Goal: Use online tool/utility: Utilize a website feature to perform a specific function

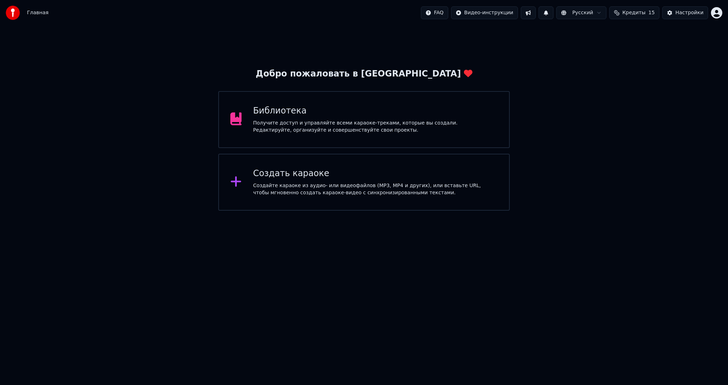
click at [337, 191] on div "Создайте караоке из аудио- или видеофайлов (MP3, MP4 и других), или вставьте UR…" at bounding box center [375, 189] width 245 height 14
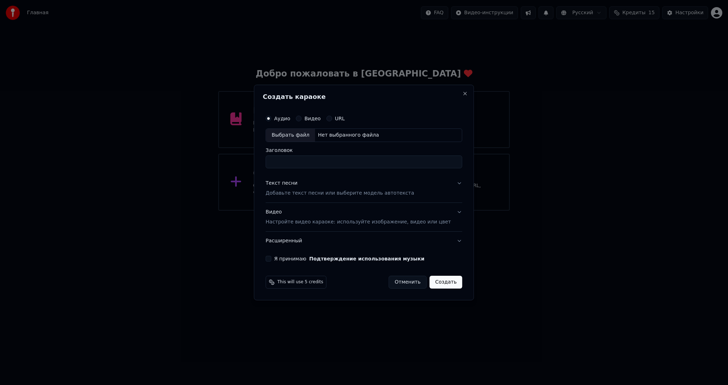
click at [297, 134] on div "Выбрать файл" at bounding box center [290, 135] width 49 height 13
type input "**********"
click at [356, 192] on p "Добавьте текст песни или выберите модель автотекста" at bounding box center [340, 193] width 149 height 7
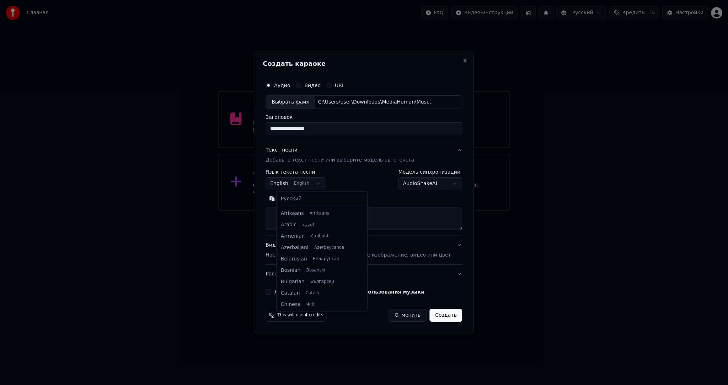
click at [314, 179] on body "**********" at bounding box center [364, 105] width 728 height 210
select select "**"
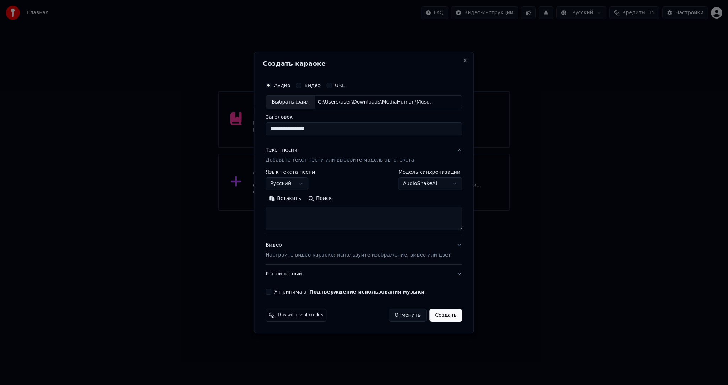
click at [295, 197] on button "Вставить" at bounding box center [285, 198] width 39 height 11
click at [290, 256] on p "Настройте видео караоке: используйте изображение, видео или цвет" at bounding box center [358, 254] width 185 height 7
type textarea "**********"
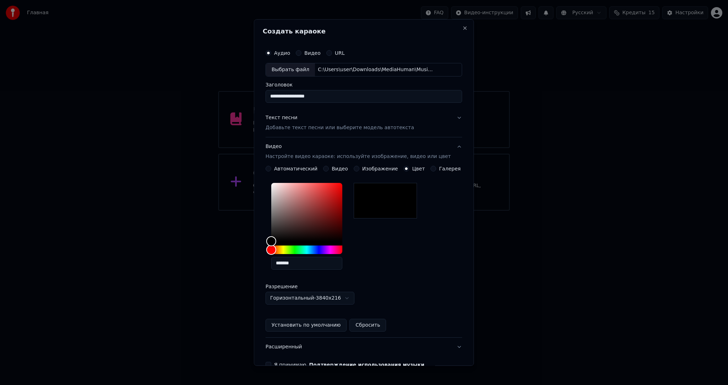
click at [326, 169] on button "Видео" at bounding box center [326, 169] width 6 height 6
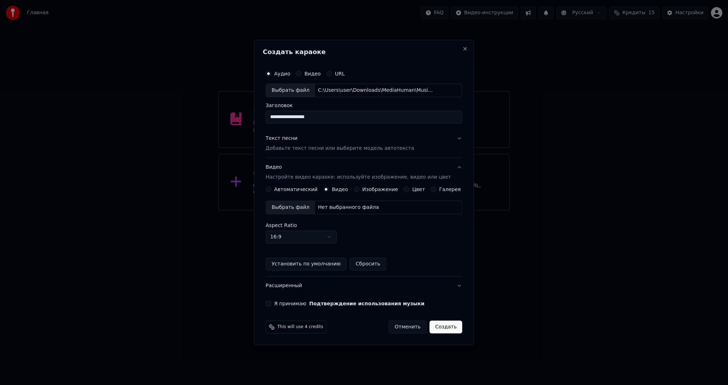
click at [302, 208] on div "Выбрать файл" at bounding box center [290, 207] width 49 height 13
click at [282, 286] on button "Расширенный" at bounding box center [364, 285] width 197 height 18
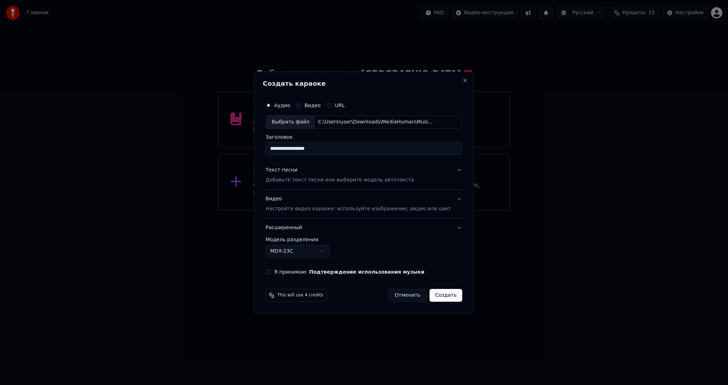
click at [303, 210] on body "**********" at bounding box center [364, 105] width 728 height 210
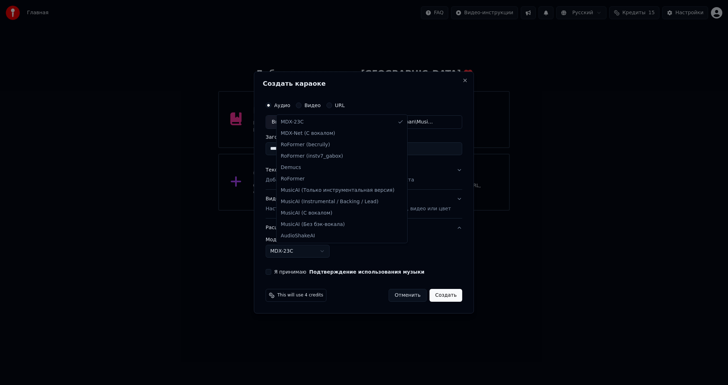
select select "**********"
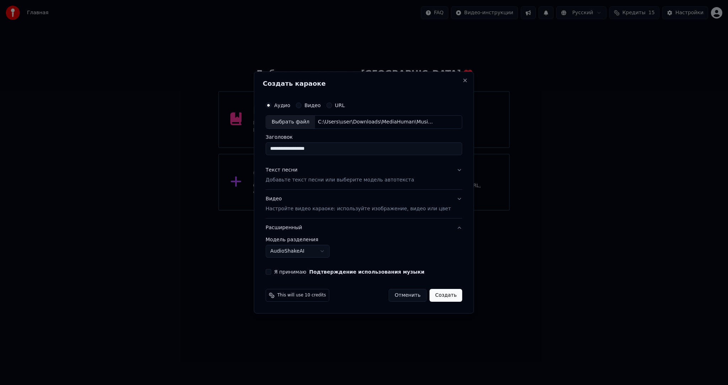
click at [271, 271] on button "Я принимаю Подтверждение использования музыки" at bounding box center [269, 272] width 6 height 6
click at [436, 294] on button "Создать" at bounding box center [446, 295] width 33 height 13
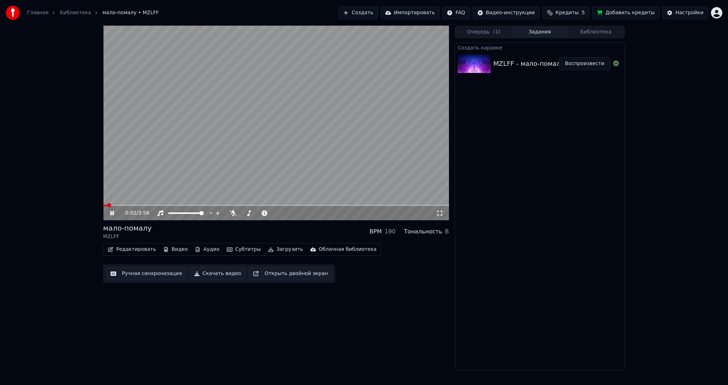
click at [348, 146] on video at bounding box center [276, 123] width 346 height 194
click at [239, 249] on button "Субтитры" at bounding box center [244, 249] width 40 height 10
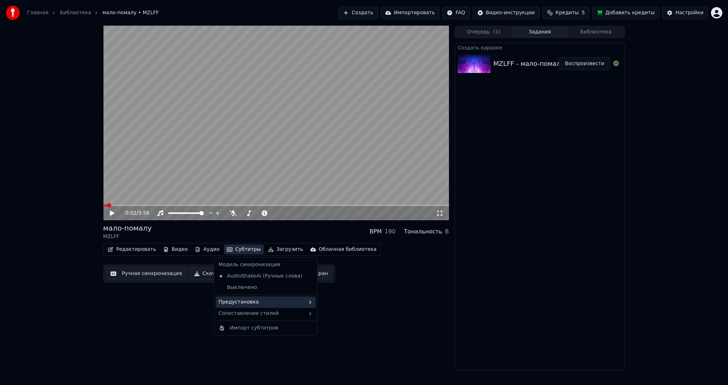
click at [252, 304] on div "Предустановка" at bounding box center [266, 301] width 100 height 11
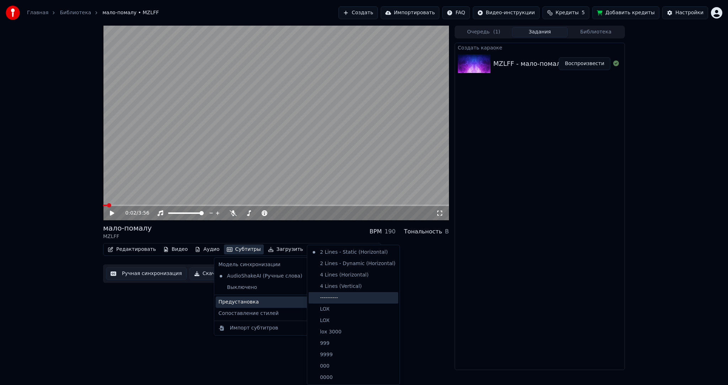
click at [334, 297] on div "----------" at bounding box center [354, 297] width 90 height 11
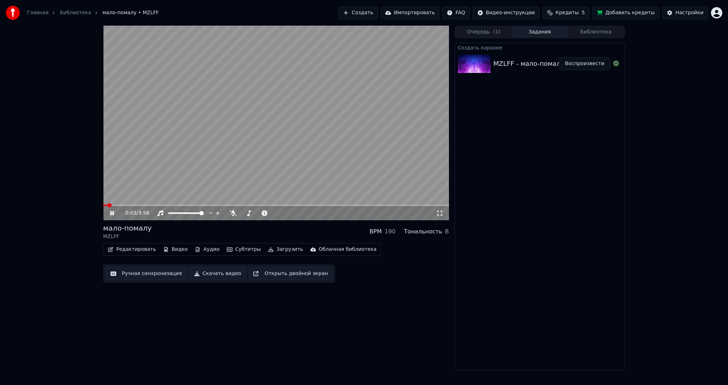
click at [140, 274] on button "Ручная синхронизация" at bounding box center [146, 273] width 81 height 13
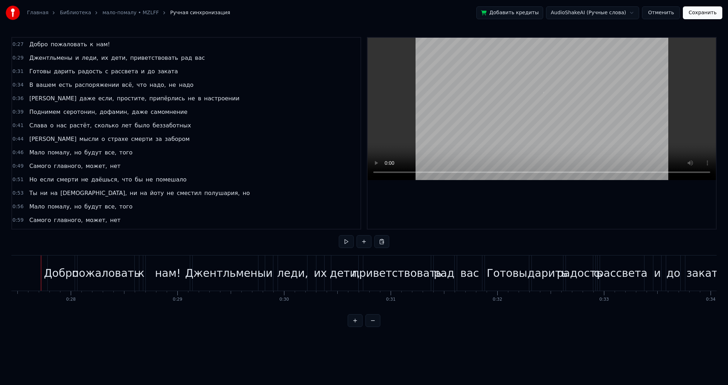
scroll to position [0, 2921]
click at [447, 133] on video at bounding box center [542, 109] width 348 height 142
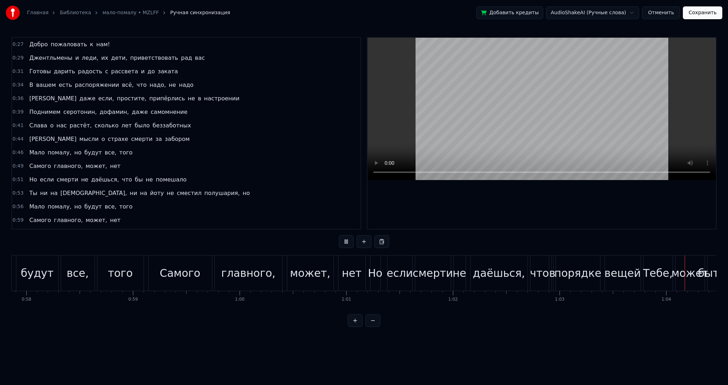
scroll to position [0, 6824]
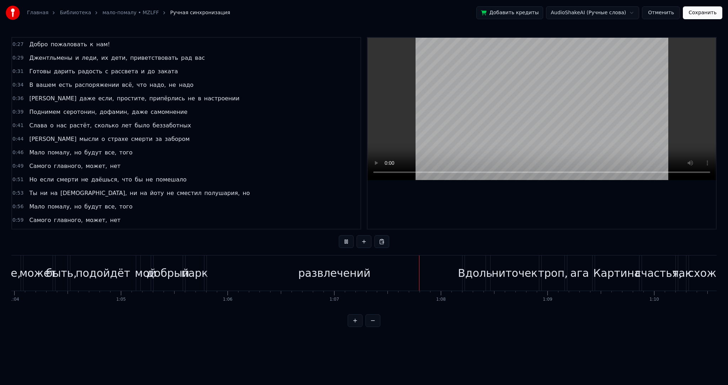
click at [370, 273] on div "развлечений" at bounding box center [334, 272] width 255 height 35
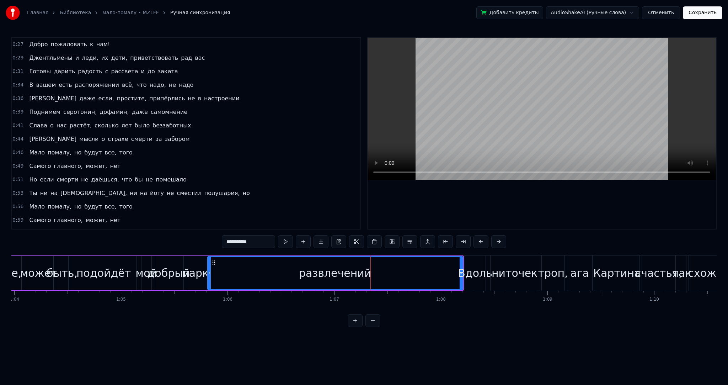
scroll to position [107, 0]
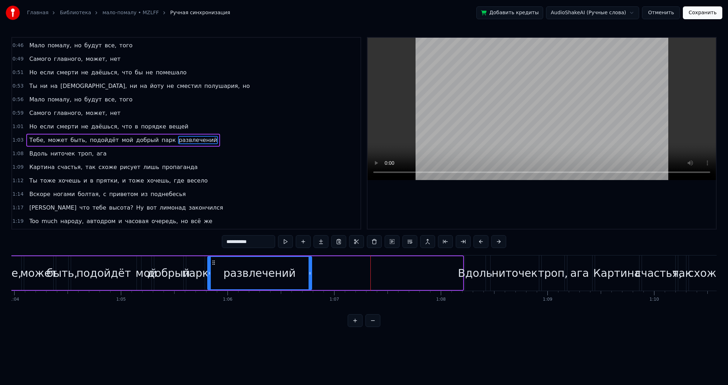
drag, startPoint x: 459, startPoint y: 275, endPoint x: 308, endPoint y: 271, distance: 151.2
click at [309, 271] on icon at bounding box center [310, 273] width 3 height 6
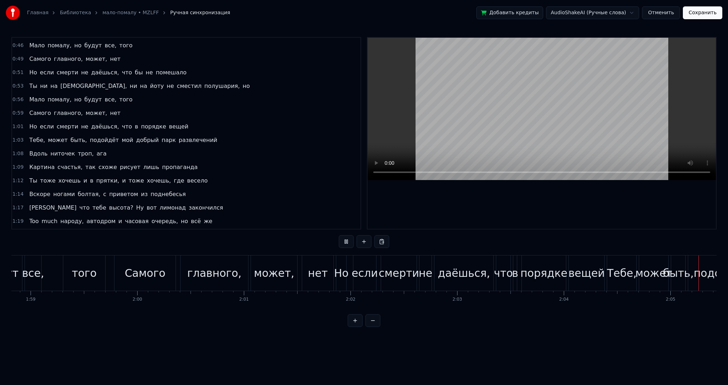
scroll to position [0, 13326]
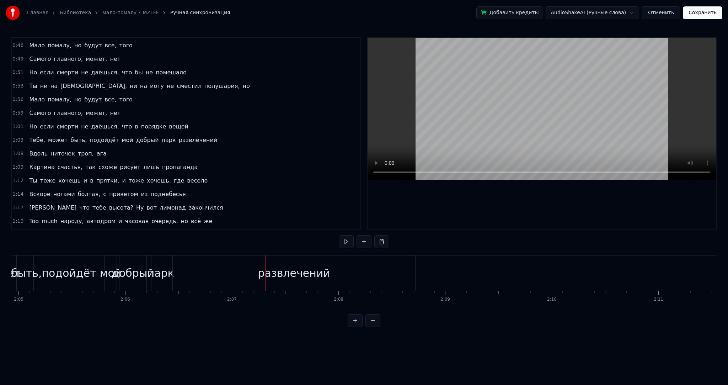
click at [346, 270] on div "развлечений" at bounding box center [294, 272] width 242 height 35
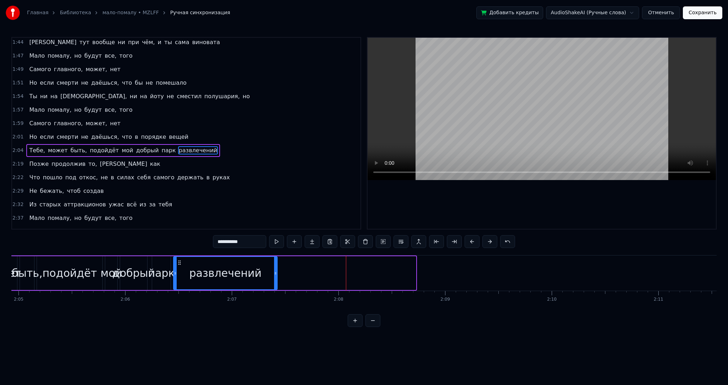
drag, startPoint x: 414, startPoint y: 273, endPoint x: 276, endPoint y: 270, distance: 138.7
click at [276, 270] on icon at bounding box center [275, 273] width 3 height 6
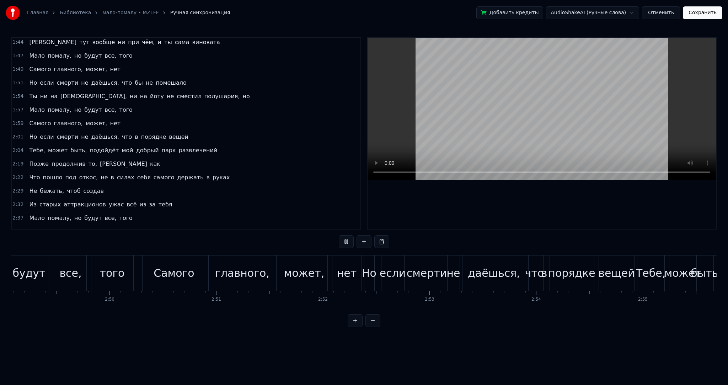
scroll to position [0, 18688]
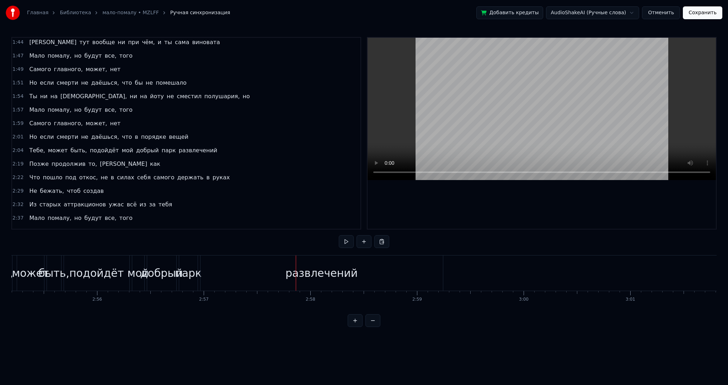
click at [393, 263] on div "развлечений" at bounding box center [322, 272] width 242 height 35
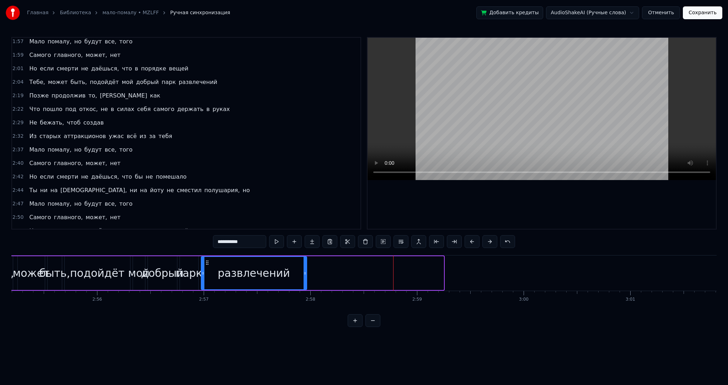
drag, startPoint x: 442, startPoint y: 274, endPoint x: 306, endPoint y: 267, distance: 135.7
click at [305, 267] on div at bounding box center [305, 273] width 3 height 32
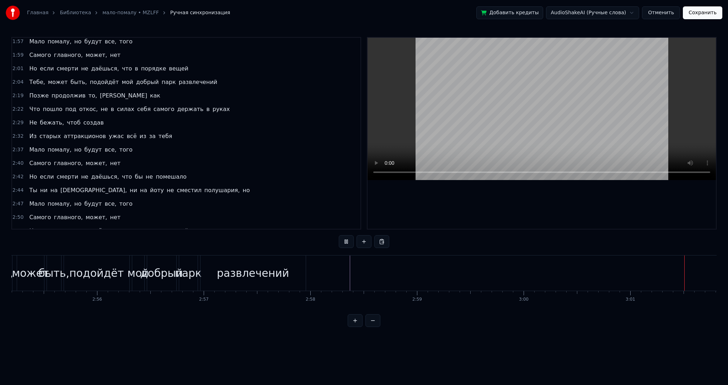
scroll to position [0, 19325]
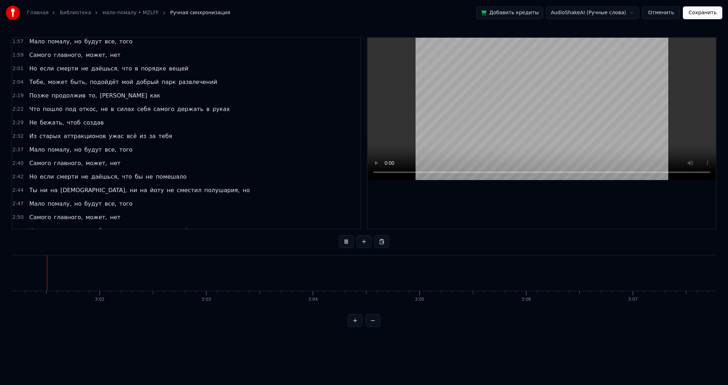
click at [696, 15] on button "Сохранить" at bounding box center [702, 12] width 39 height 13
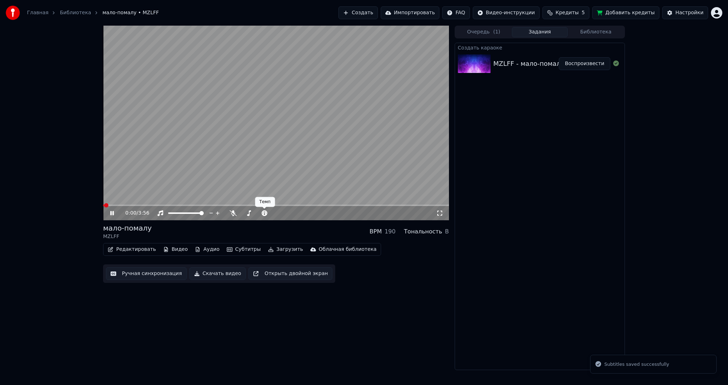
drag, startPoint x: 262, startPoint y: 158, endPoint x: 269, endPoint y: 231, distance: 73.6
click at [262, 159] on video at bounding box center [276, 123] width 346 height 194
click at [277, 249] on button "Загрузить" at bounding box center [285, 249] width 41 height 10
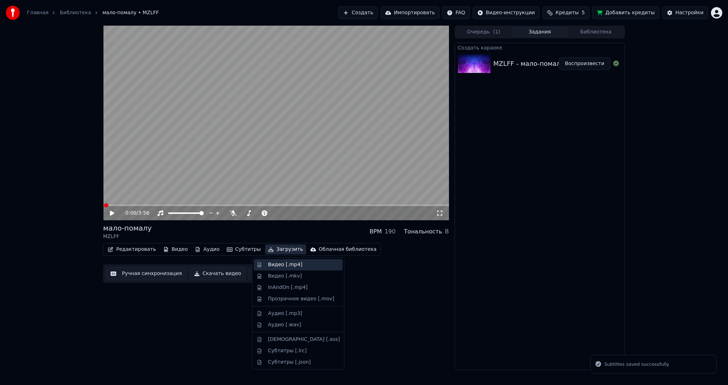
click at [278, 264] on div "Видео [.mp4]" at bounding box center [285, 264] width 34 height 7
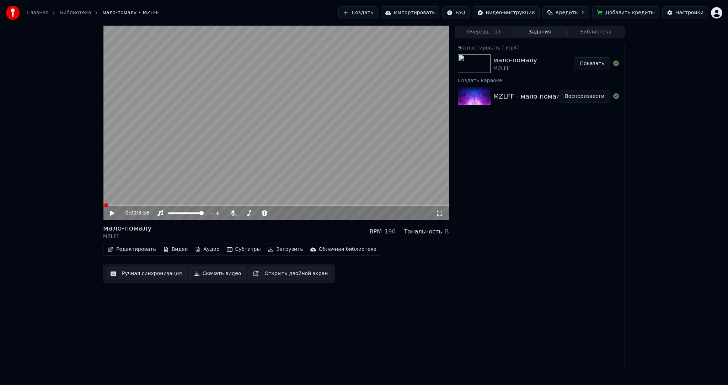
click at [591, 62] on button "Показать" at bounding box center [592, 63] width 37 height 13
